Goal: Information Seeking & Learning: Find contact information

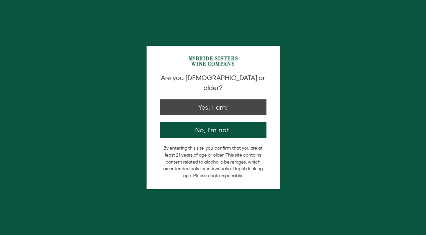
click at [211, 101] on button "Yes, I am!" at bounding box center [213, 108] width 107 height 16
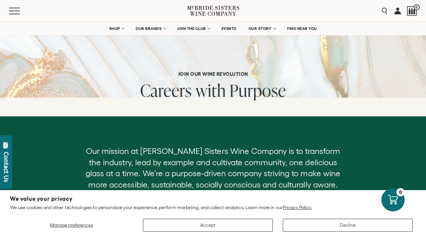
click at [216, 223] on button "Accept" at bounding box center [208, 225] width 130 height 13
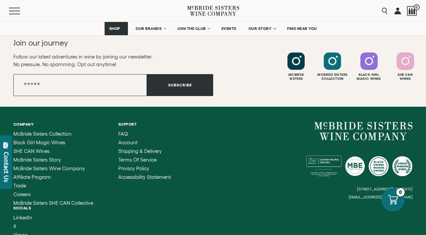
scroll to position [733, 0]
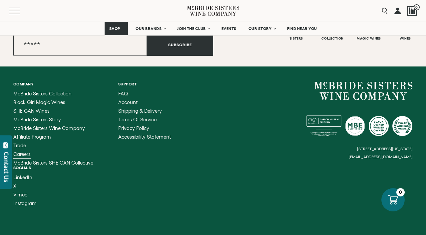
click at [21, 154] on span "Careers" at bounding box center [21, 154] width 17 height 6
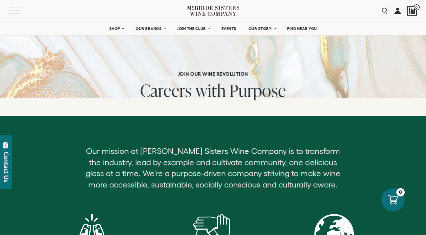
click at [208, 76] on h6 "Join our Wine Revolution" at bounding box center [213, 74] width 146 height 6
click at [213, 94] on span "with" at bounding box center [210, 90] width 30 height 23
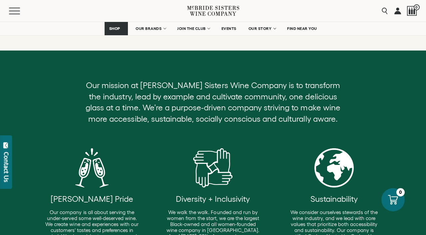
scroll to position [74, 0]
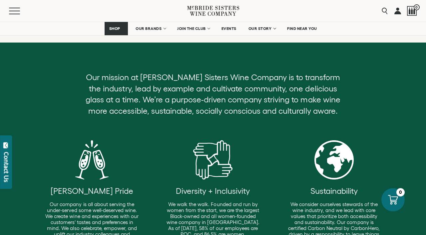
click at [221, 170] on div at bounding box center [212, 159] width 39 height 39
click at [129, 164] on div "[PERSON_NAME] Pride Our company is all about serving the under-served some well…" at bounding box center [92, 191] width 121 height 103
click at [347, 167] on div at bounding box center [333, 159] width 39 height 39
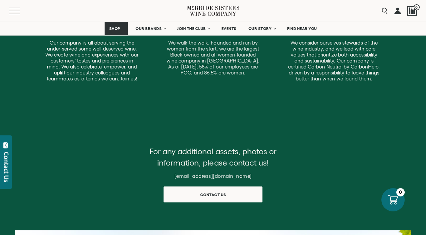
scroll to position [245, 0]
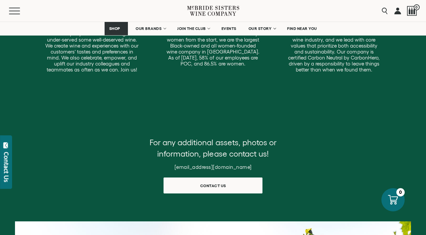
click at [229, 183] on span "Contact us" at bounding box center [212, 185] width 49 height 13
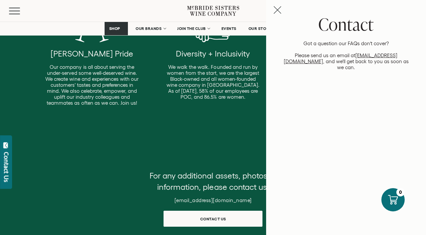
scroll to position [209, 0]
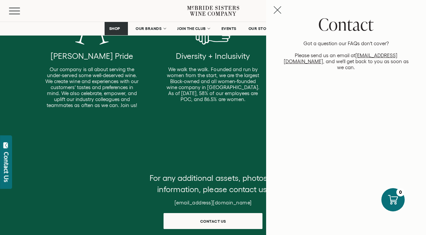
drag, startPoint x: 401, startPoint y: 55, endPoint x: 343, endPoint y: 56, distance: 58.0
click at [343, 56] on p "Got a question our FAQs don’t cover? Please send us an email at hello@mcbridesi…" at bounding box center [346, 56] width 132 height 30
